Goal: Find contact information: Find contact information

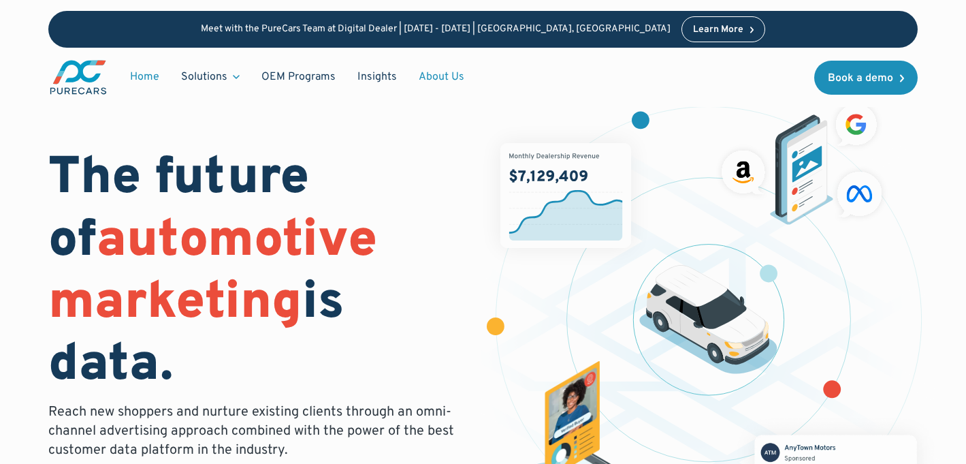
click at [436, 74] on link "About Us" at bounding box center [441, 77] width 67 height 26
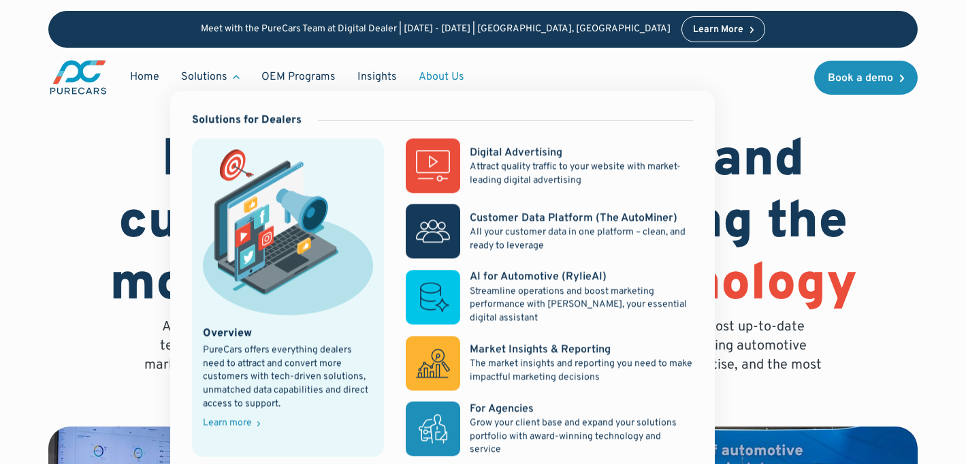
click at [233, 78] on icon at bounding box center [236, 77] width 7 height 4
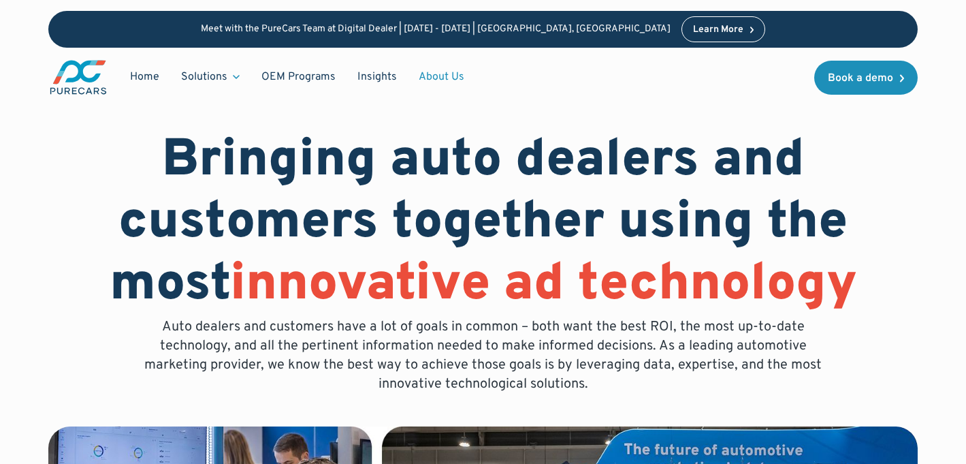
click at [489, 57] on div "Home Solutions Solutions for Dealers Overview PureCars offers everything dealer…" at bounding box center [482, 77] width 869 height 59
click at [237, 77] on icon at bounding box center [236, 77] width 7 height 4
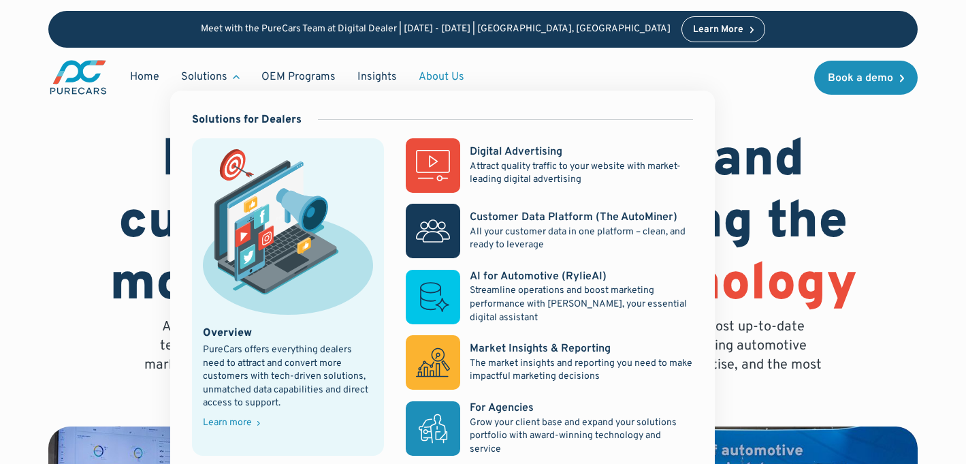
click at [237, 77] on icon at bounding box center [236, 77] width 7 height 4
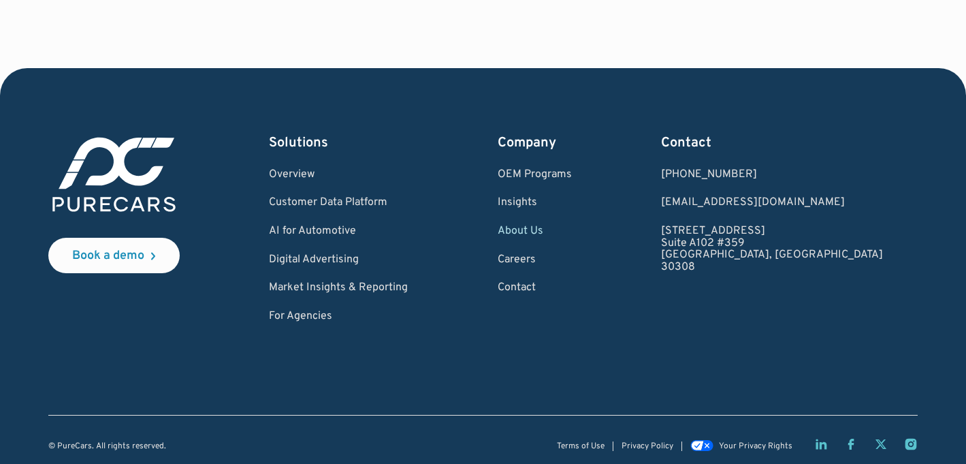
scroll to position [3921, 0]
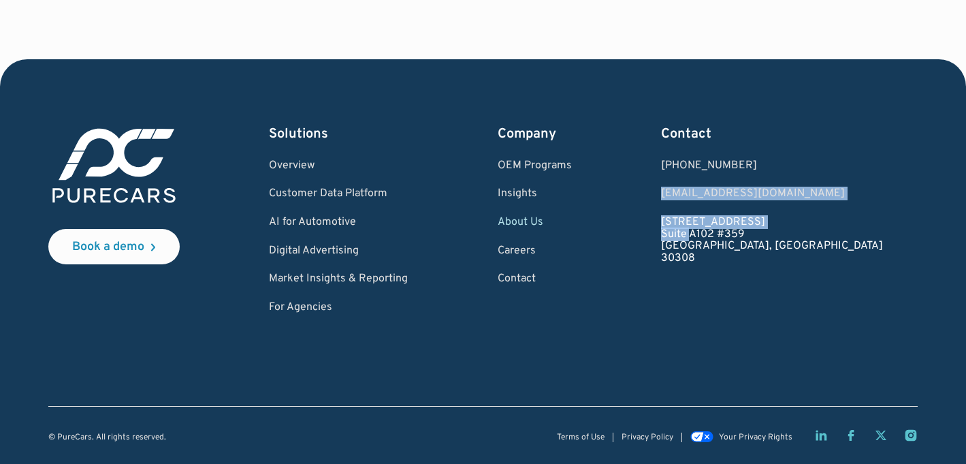
drag, startPoint x: 724, startPoint y: 198, endPoint x: 778, endPoint y: 234, distance: 65.0
click at [778, 234] on div "Book a demo Solutions Overview Customer Data Platform AI for Automotive Digital…" at bounding box center [482, 219] width 869 height 189
click at [797, 279] on div "Contact 1.877.860.7873 1.877.860.7873 hello@purecars.com 931 Monroe Drive NE Su…" at bounding box center [772, 219] width 222 height 189
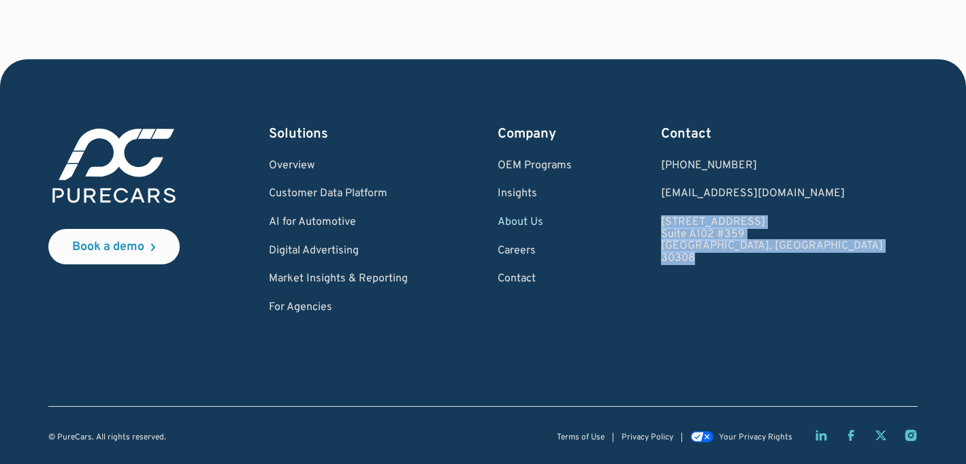
drag, startPoint x: 793, startPoint y: 282, endPoint x: 744, endPoint y: 212, distance: 86.0
click at [744, 212] on div "Book a demo Solutions Overview Customer Data Platform AI for Automotive Digital…" at bounding box center [482, 219] width 869 height 189
copy link "931 Monroe Drive NE Suite A102 #359 Atlanta, GA 30308"
